Goal: Information Seeking & Learning: Learn about a topic

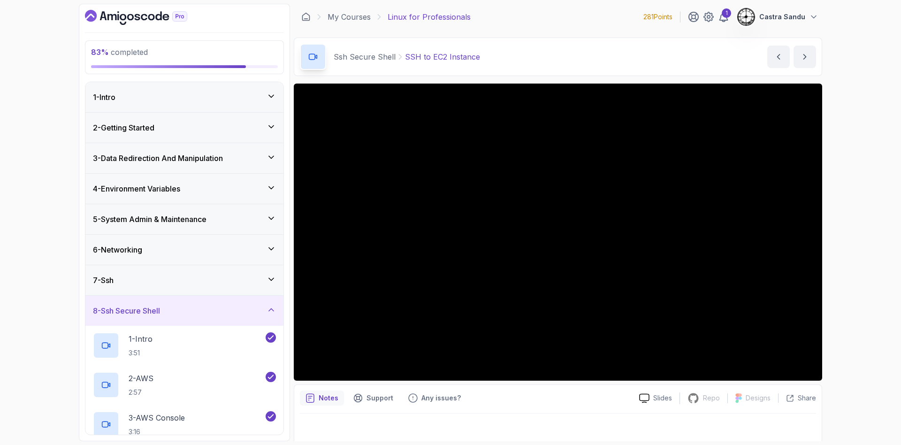
scroll to position [316, 0]
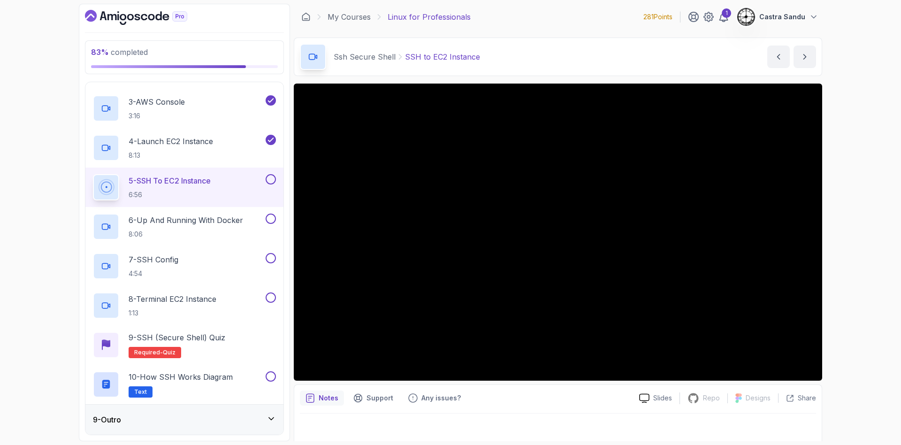
click at [163, 180] on p "5 - SSH to EC2 Instance" at bounding box center [170, 180] width 82 height 11
click at [44, 184] on div "83 % completed 1 - Intro 2 - Getting Started 3 - Data Redirection And Manipulat…" at bounding box center [450, 222] width 901 height 445
click at [65, 179] on div "83 % completed 1 - Intro 2 - Getting Started 3 - Data Redirection And Manipulat…" at bounding box center [450, 222] width 901 height 445
drag, startPoint x: 43, startPoint y: 240, endPoint x: 61, endPoint y: 230, distance: 21.0
click at [42, 240] on div "83 % completed 1 - Intro 2 - Getting Started 3 - Data Redirection And Manipulat…" at bounding box center [450, 222] width 901 height 445
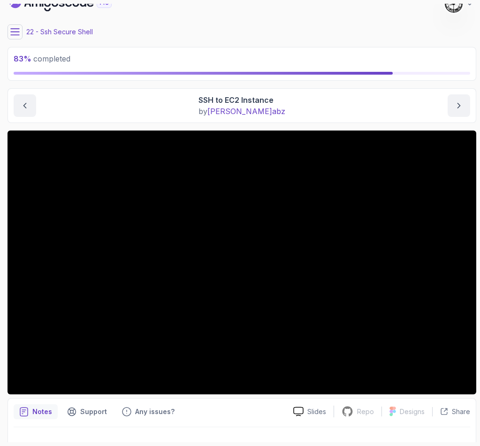
scroll to position [0, 0]
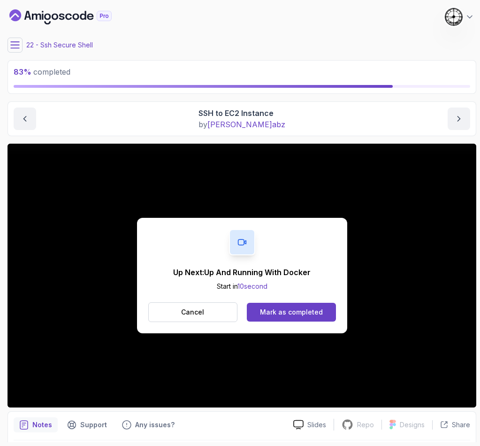
click at [118, 246] on div "Up Next: Up And Running With Docker Start in 10 second Cancel Mark as completed" at bounding box center [242, 276] width 469 height 264
click at [338, 323] on div "Up Next: Up And Running With Docker Start in 10 second Cancel Mark as completed" at bounding box center [242, 275] width 210 height 115
click at [303, 309] on div "Mark as completed" at bounding box center [291, 311] width 63 height 9
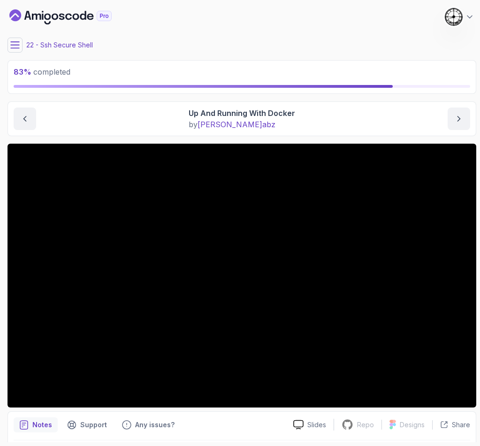
click at [12, 49] on icon at bounding box center [14, 44] width 9 height 9
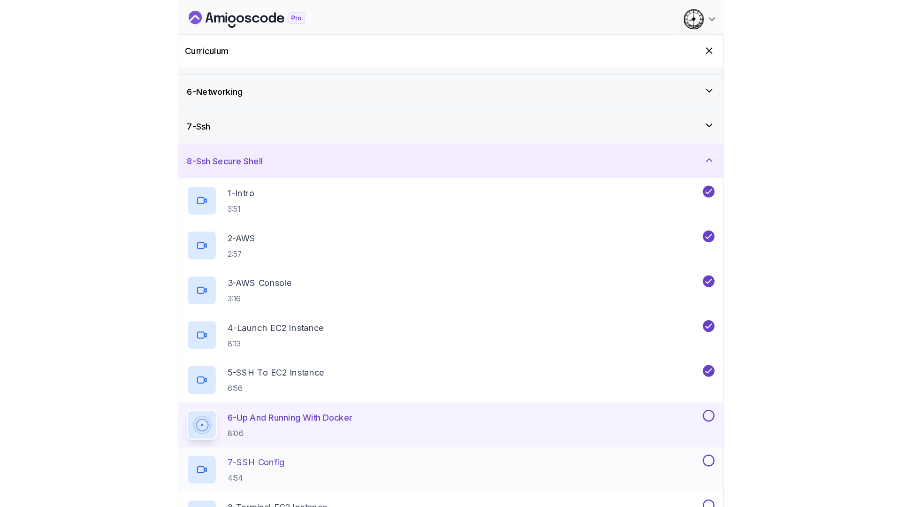
scroll to position [252, 0]
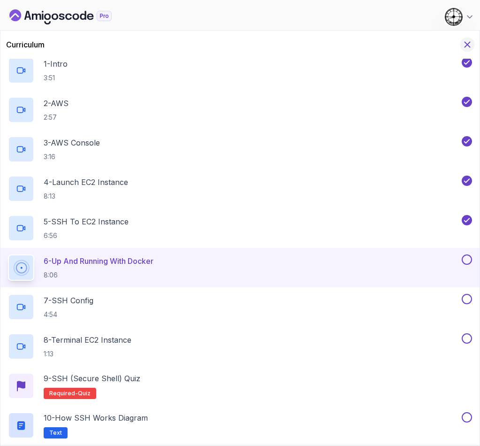
click at [470, 43] on icon "Hide Curriculum for mobile" at bounding box center [467, 44] width 10 height 10
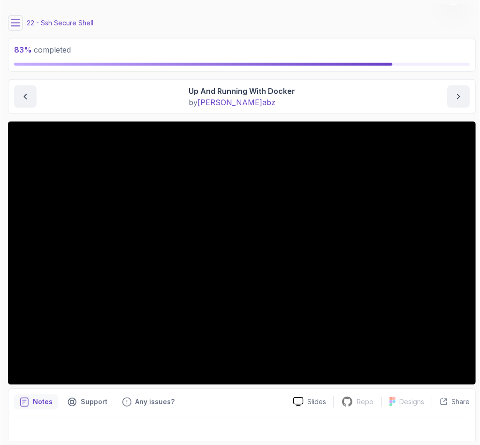
scroll to position [31, 0]
